Goal: Task Accomplishment & Management: Use online tool/utility

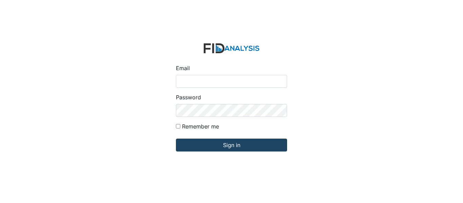
type input "[EMAIL_ADDRESS][DOMAIN_NAME]"
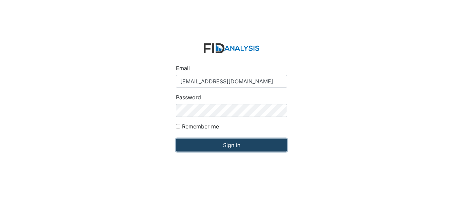
click at [216, 144] on input "Sign in" at bounding box center [231, 145] width 111 height 13
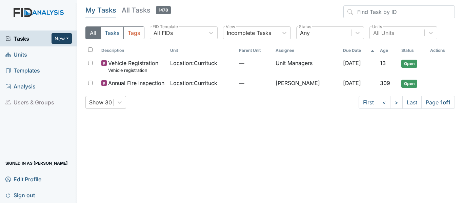
click at [62, 40] on button "New" at bounding box center [62, 38] width 20 height 11
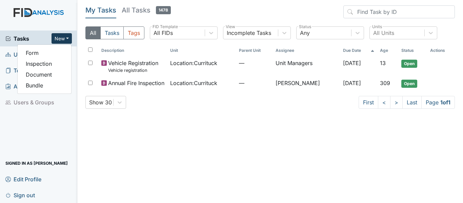
click at [96, 137] on main "My Tasks All Tasks 1478 All Tasks Tags All FIDs FID Template Incomplete Tasks V…" at bounding box center [270, 101] width 386 height 203
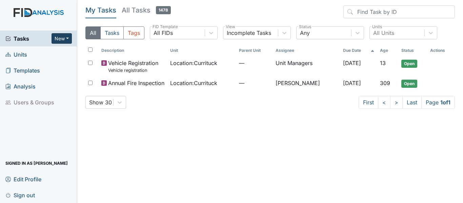
click at [61, 37] on button "New" at bounding box center [62, 38] width 20 height 11
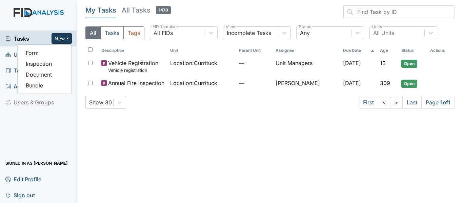
drag, startPoint x: 61, startPoint y: 105, endPoint x: 45, endPoint y: 83, distance: 27.2
click at [61, 105] on li "Users & Groups" at bounding box center [38, 102] width 77 height 16
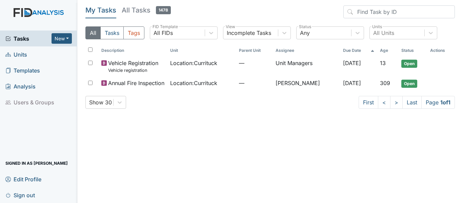
click at [17, 52] on span "Units" at bounding box center [16, 54] width 22 height 11
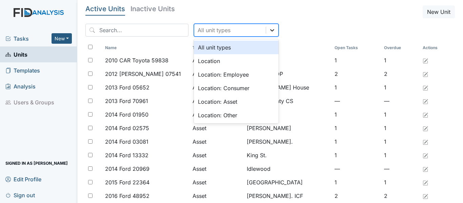
click at [269, 28] on icon at bounding box center [272, 30] width 7 height 7
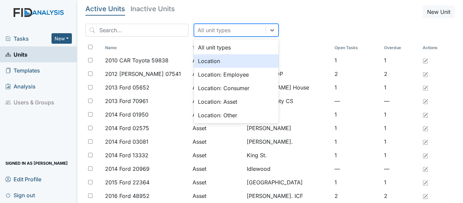
click at [235, 61] on div "Location" at bounding box center [236, 61] width 85 height 14
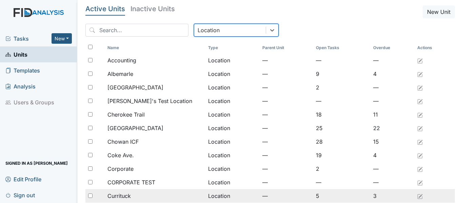
click at [89, 196] on input "checkbox" at bounding box center [90, 196] width 4 height 4
checkbox input "true"
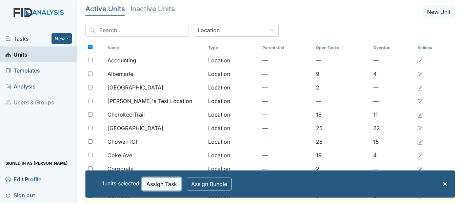
click at [159, 181] on button "Assign Task" at bounding box center [161, 184] width 39 height 13
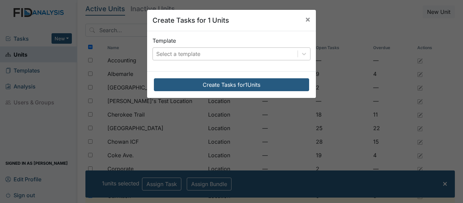
click at [210, 51] on div "Select a template" at bounding box center [225, 54] width 145 height 12
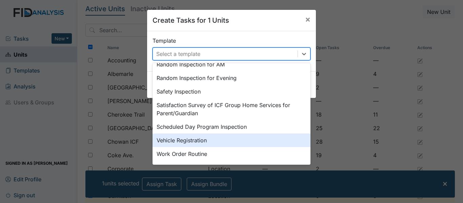
scroll to position [356, 0]
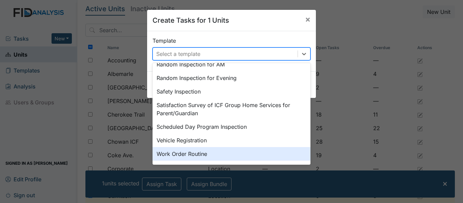
click at [190, 153] on div "Work Order Routine" at bounding box center [232, 154] width 158 height 14
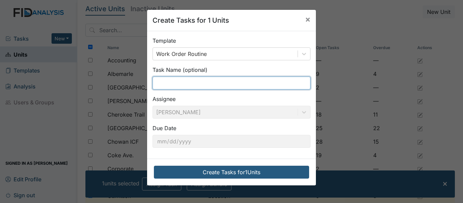
click at [204, 79] on input "text" at bounding box center [232, 83] width 158 height 13
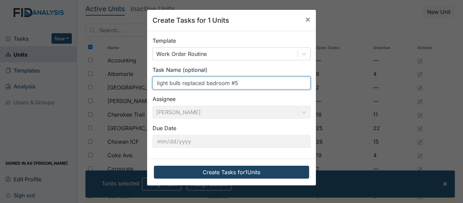
type input "light bulb replaced bedroom #5"
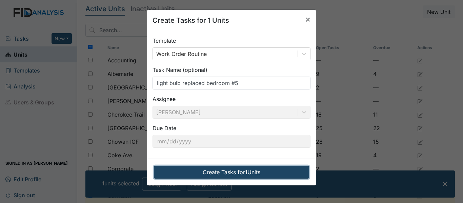
click at [232, 173] on button "Create Tasks for 1 Units" at bounding box center [231, 172] width 155 height 13
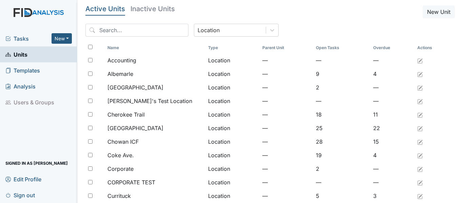
click at [27, 40] on span "Tasks" at bounding box center [28, 39] width 46 height 8
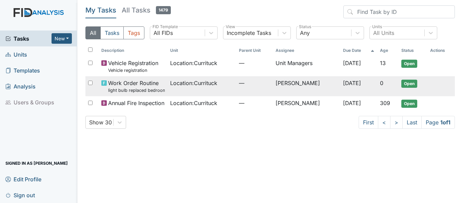
click at [140, 91] on small "light bulb replaced bedroom #5" at bounding box center [136, 90] width 57 height 6
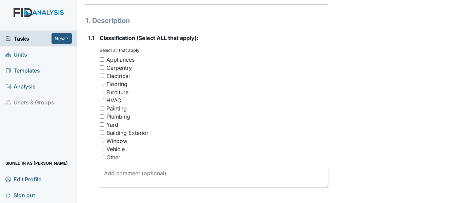
scroll to position [102, 0]
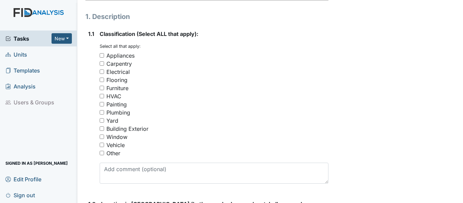
click at [100, 74] on input "Electrical" at bounding box center [102, 72] width 4 height 4
checkbox input "true"
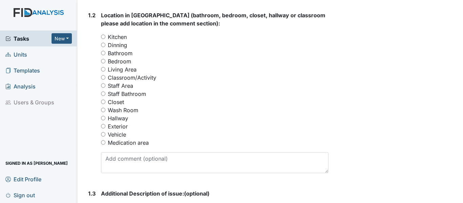
scroll to position [305, 0]
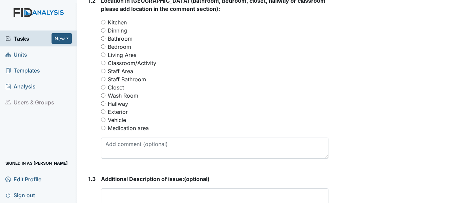
click at [102, 49] on input "Bedroom" at bounding box center [103, 46] width 4 height 4
radio input "true"
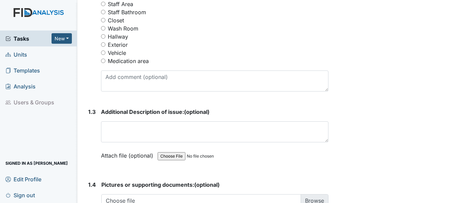
scroll to position [373, 0]
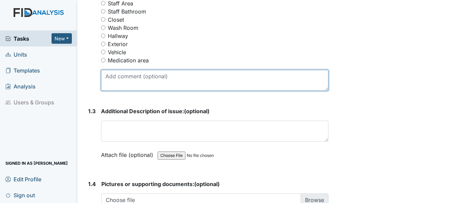
click at [132, 91] on textarea at bounding box center [215, 80] width 228 height 21
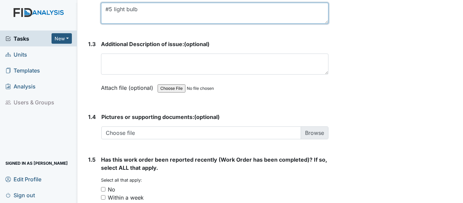
scroll to position [441, 0]
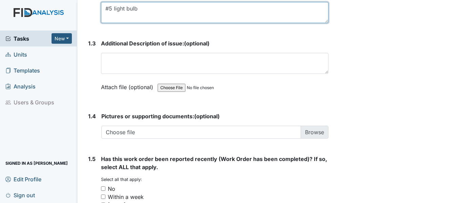
type textarea "#5 light bulb"
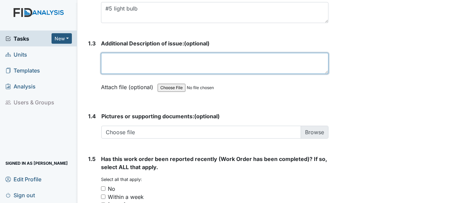
click at [144, 69] on textarea at bounding box center [215, 63] width 228 height 21
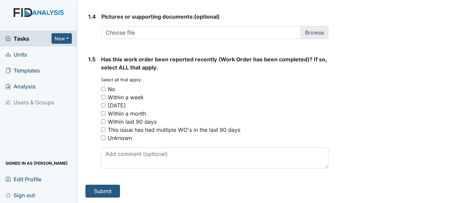
scroll to position [549, 0]
type textarea "na"
click at [105, 89] on input "No" at bounding box center [103, 89] width 4 height 4
checkbox input "true"
click at [110, 190] on button "Submit" at bounding box center [102, 191] width 35 height 13
